Goal: Information Seeking & Learning: Learn about a topic

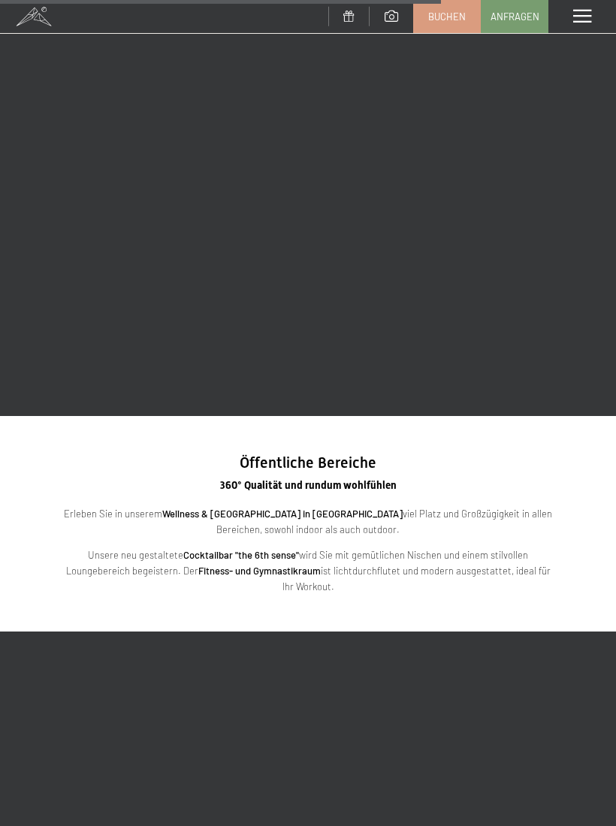
scroll to position [2299, 0]
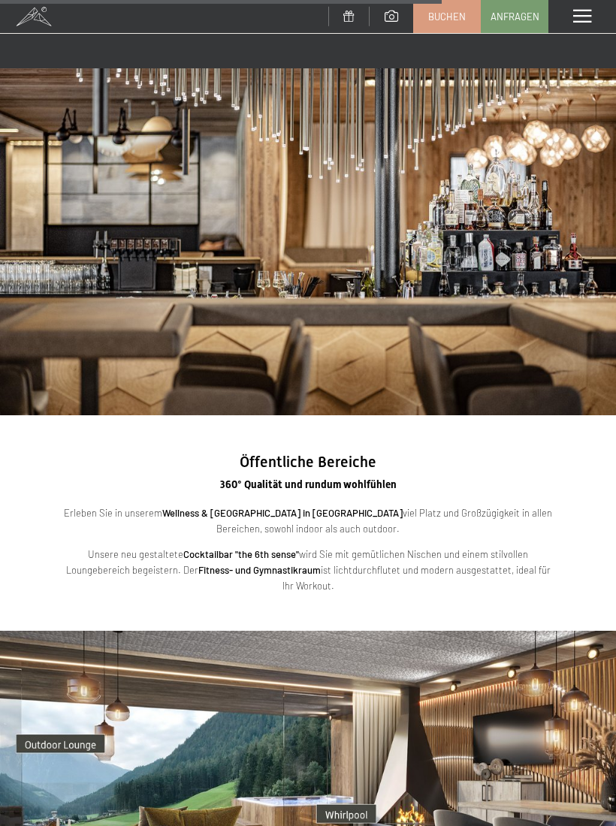
click at [342, 453] on span "Öffentliche Bereiche" at bounding box center [308, 462] width 137 height 18
click at [354, 478] on span "360° Qualität und rundum wohlfühlen" at bounding box center [308, 484] width 176 height 12
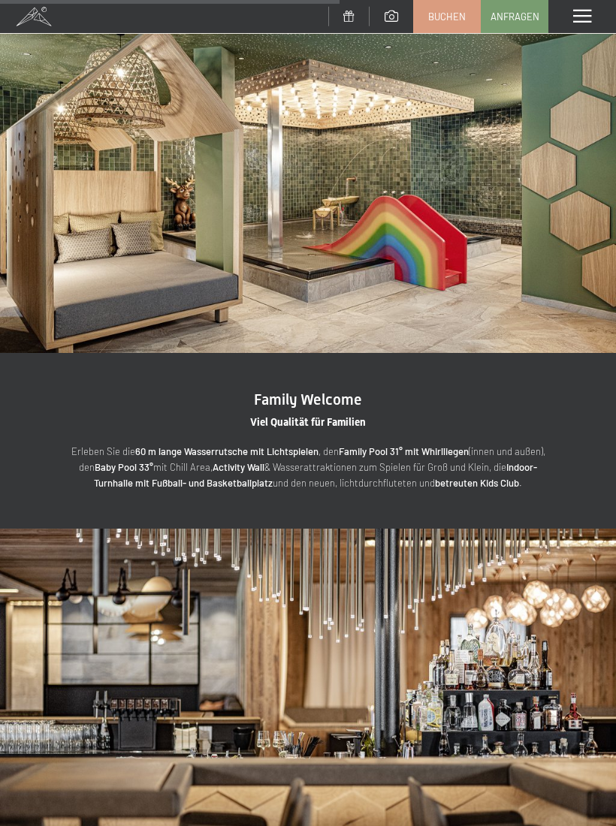
scroll to position [1853, 0]
click at [580, 16] on span at bounding box center [582, 17] width 18 height 14
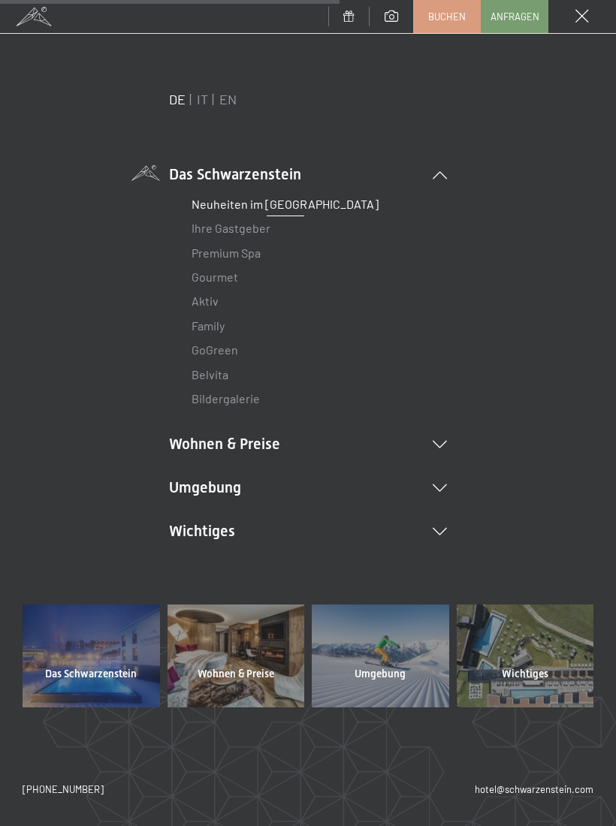
click at [246, 258] on link "Premium Spa" at bounding box center [225, 253] width 69 height 14
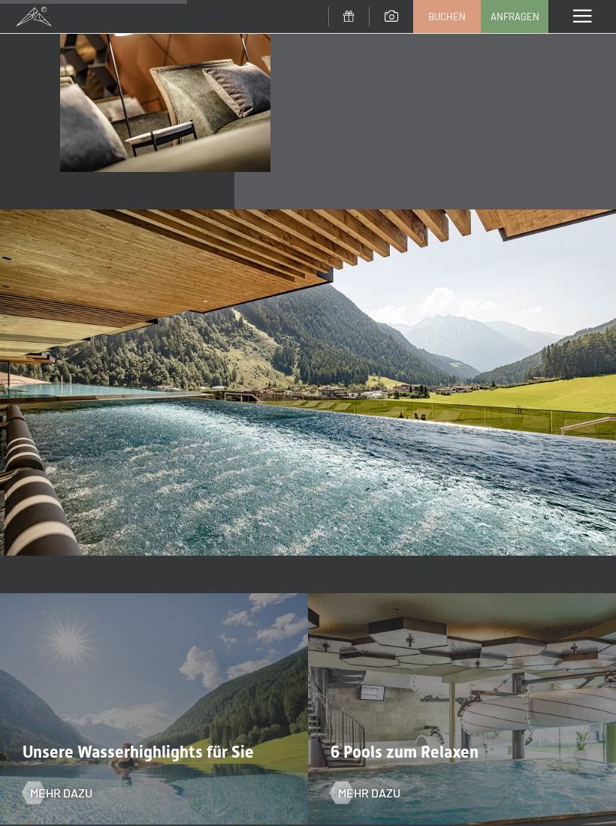
scroll to position [2111, 0]
click at [493, 714] on div "6 Pools zum Relaxen Mehr dazu" at bounding box center [462, 707] width 308 height 231
click at [380, 792] on span "Mehr dazu" at bounding box center [369, 792] width 62 height 17
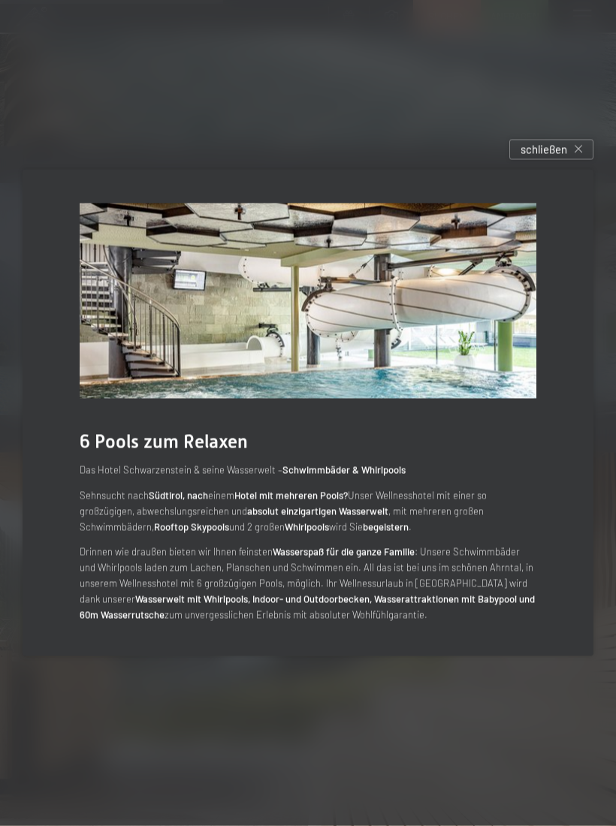
scroll to position [2520, 0]
click at [556, 158] on span "schließen" at bounding box center [543, 150] width 47 height 16
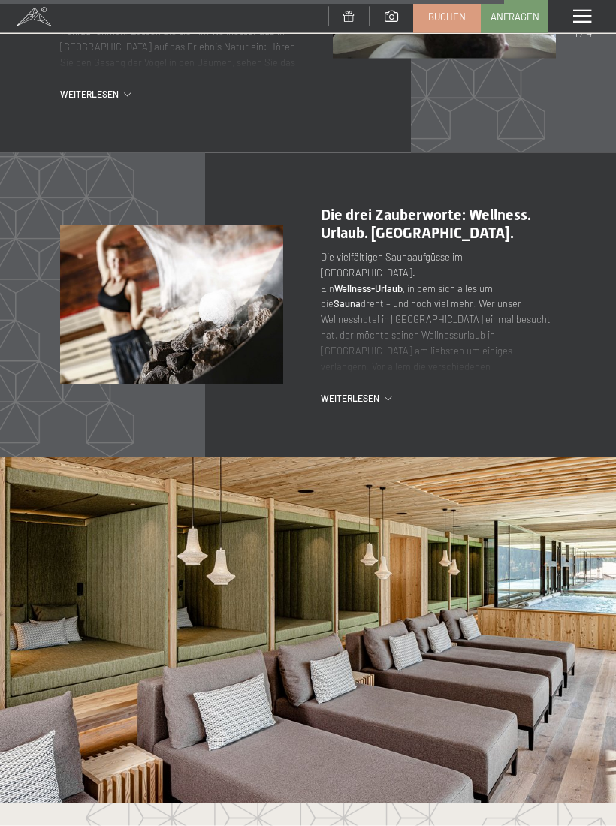
scroll to position [4721, 0]
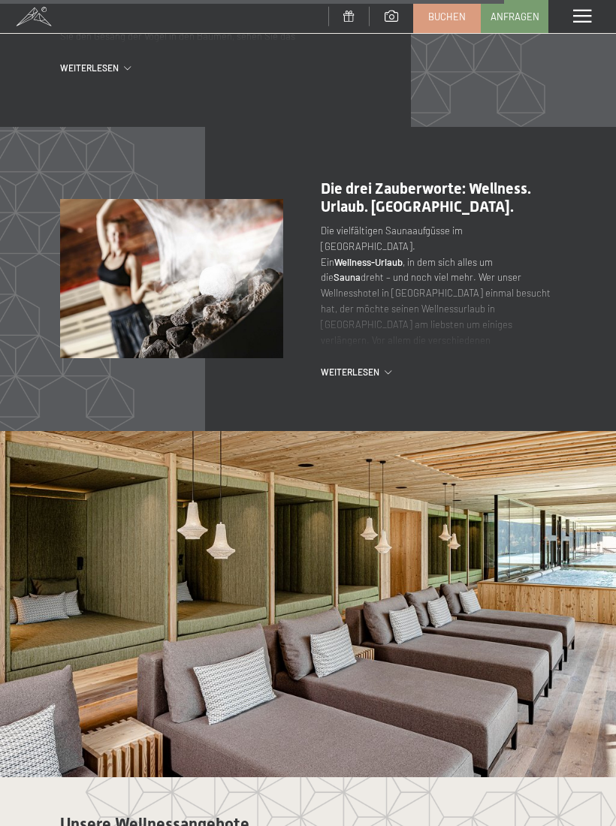
click at [591, 26] on div "Menü" at bounding box center [582, 16] width 68 height 33
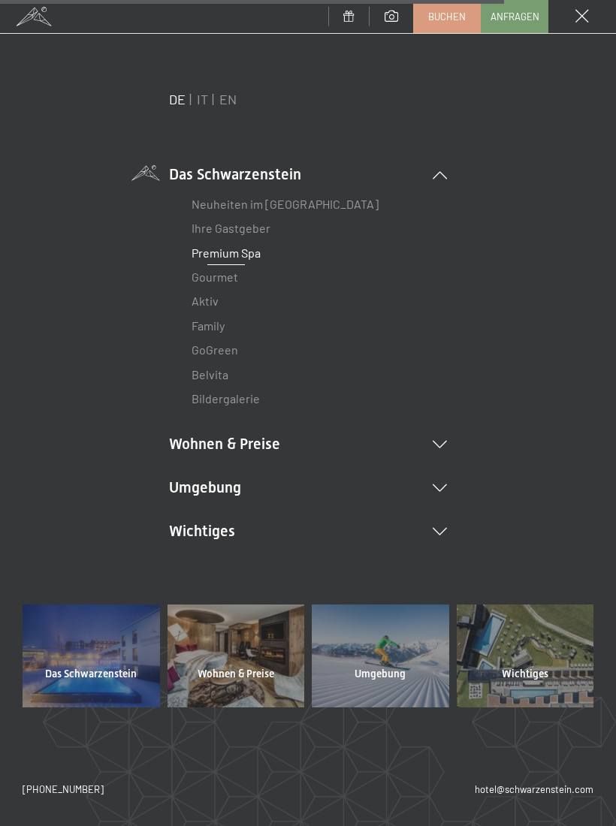
click at [128, 662] on div at bounding box center [91, 655] width 137 height 102
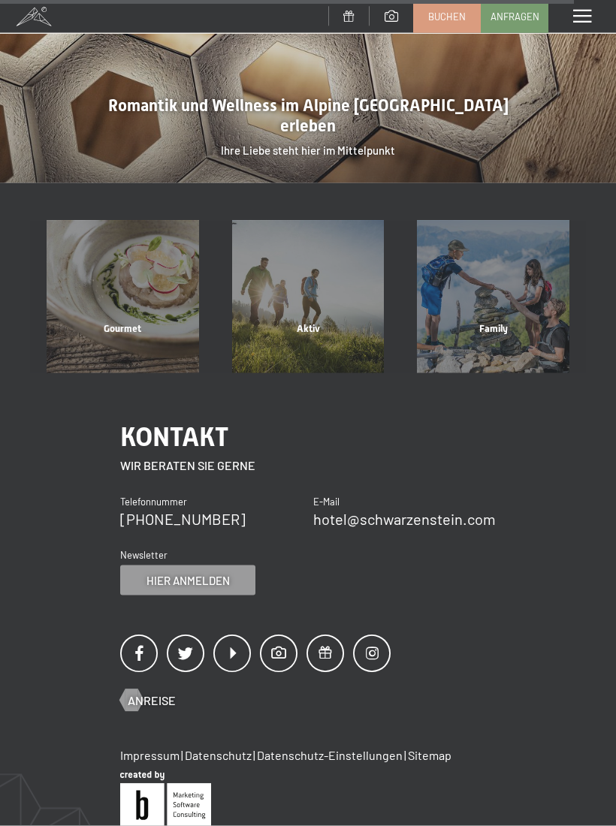
scroll to position [3441, 0]
